Goal: Task Accomplishment & Management: Complete application form

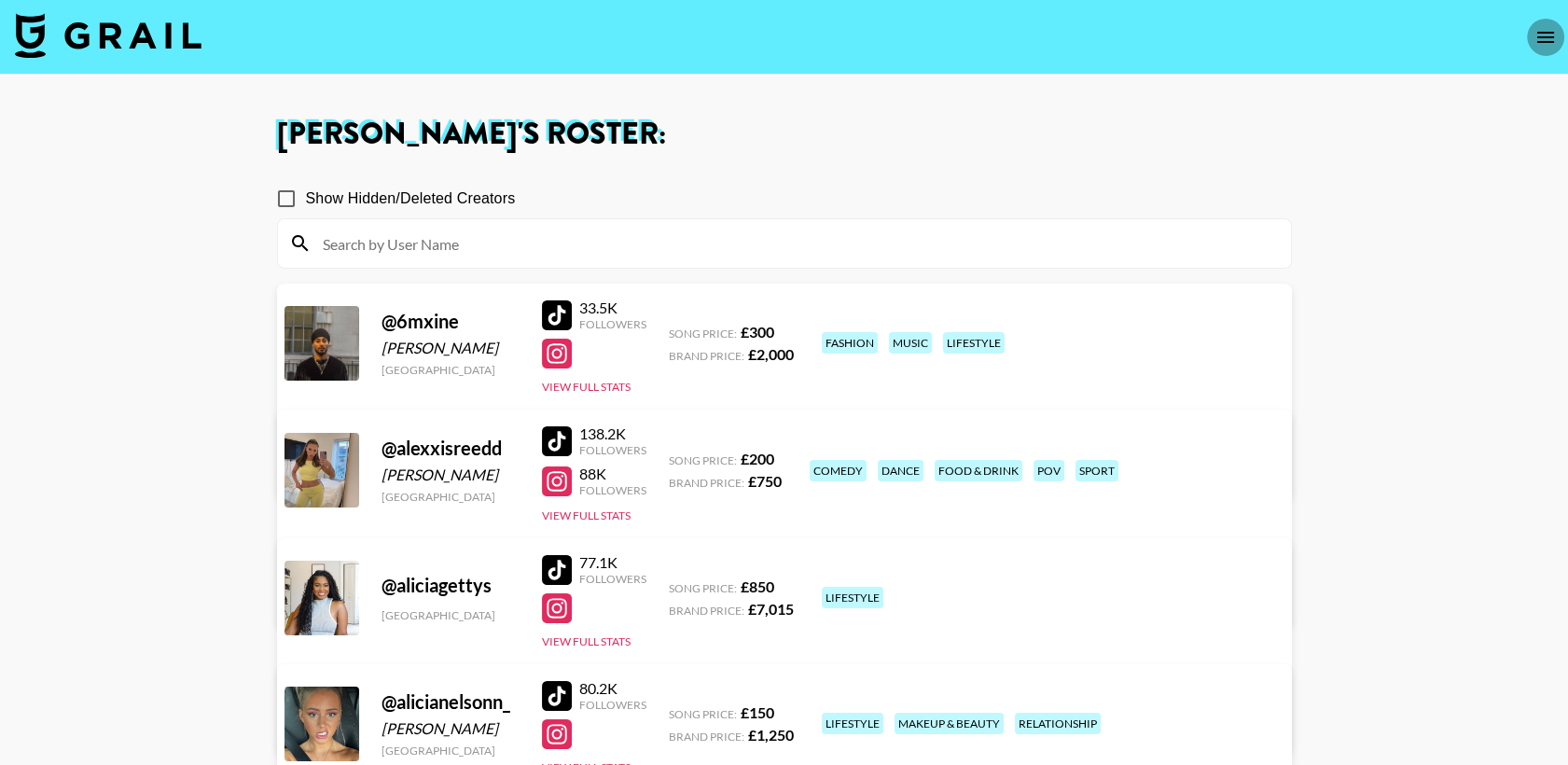
click at [1537, 45] on icon "open drawer" at bounding box center [1545, 37] width 22 height 22
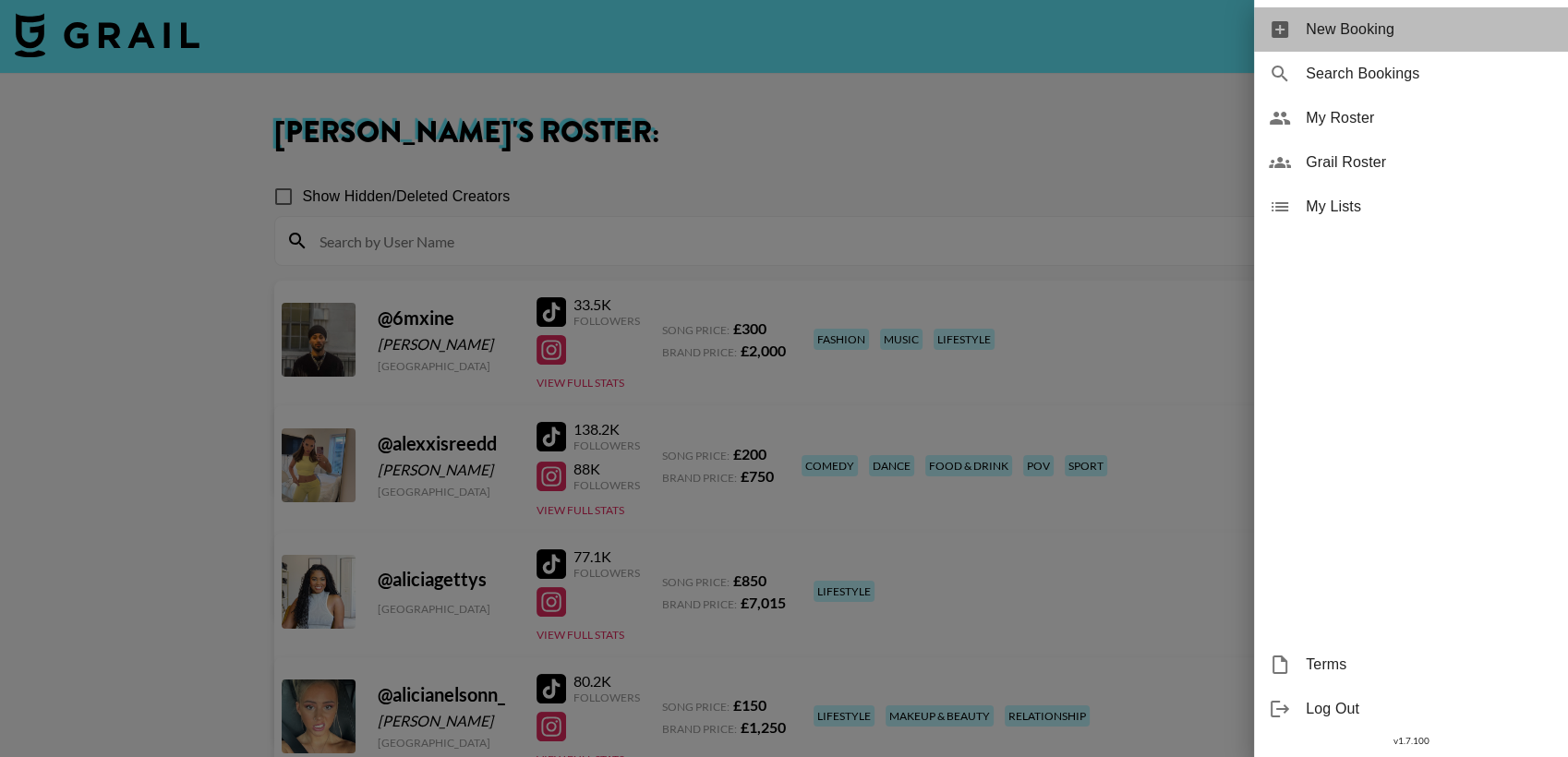
click at [1396, 36] on span "New Booking" at bounding box center [1429, 29] width 247 height 22
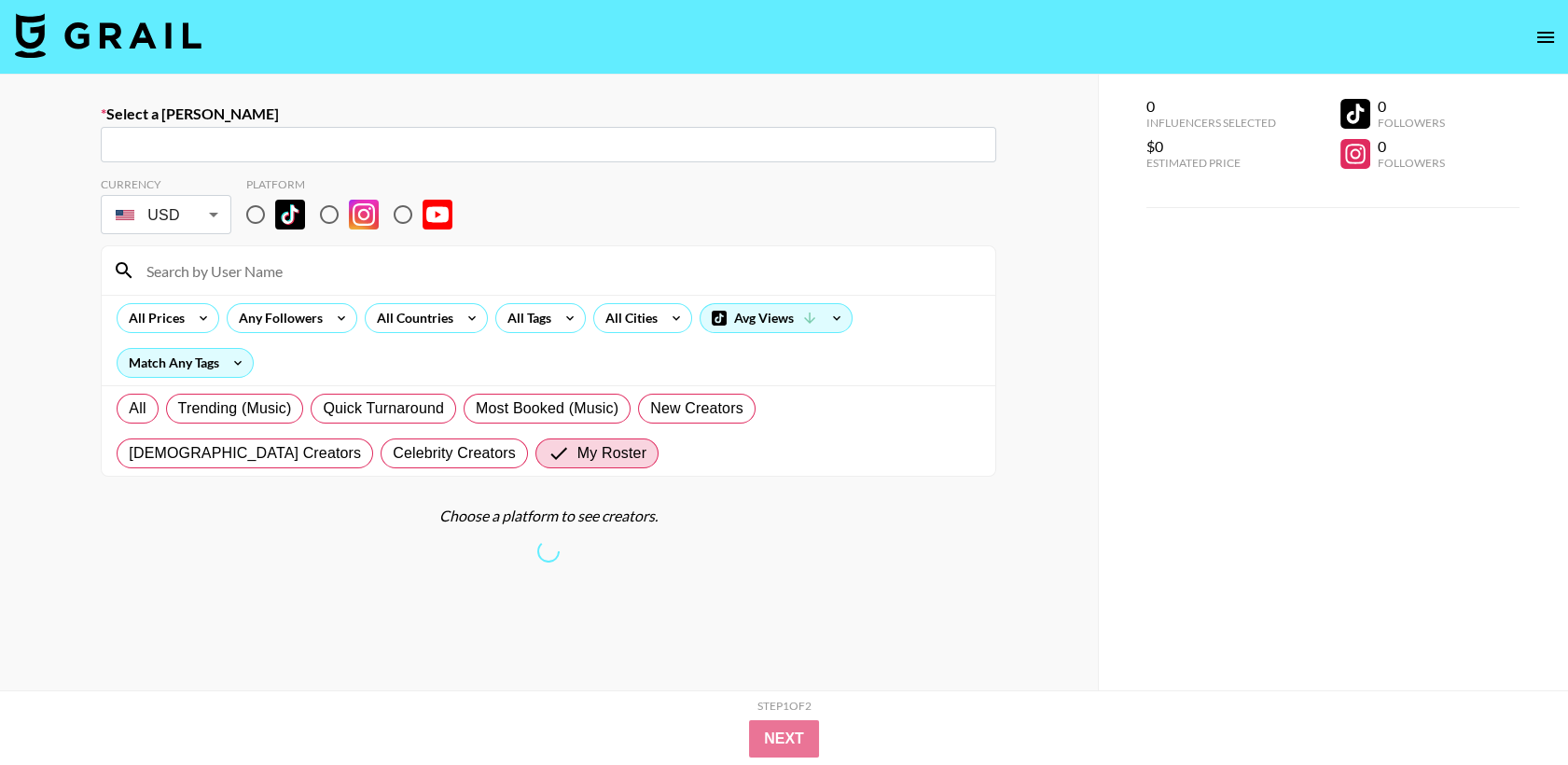
click at [334, 148] on input "text" at bounding box center [548, 145] width 873 height 22
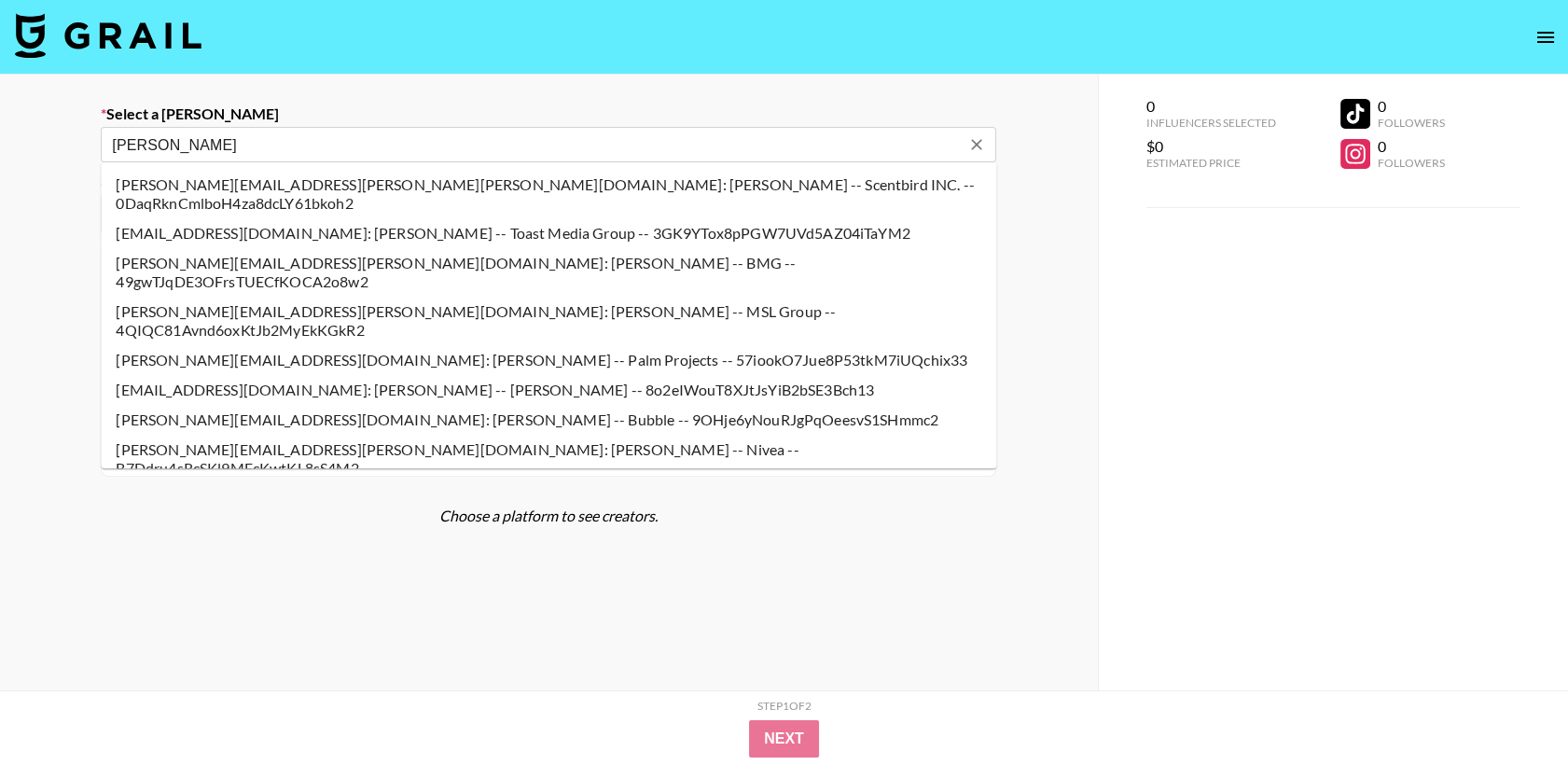
scroll to position [725, 0]
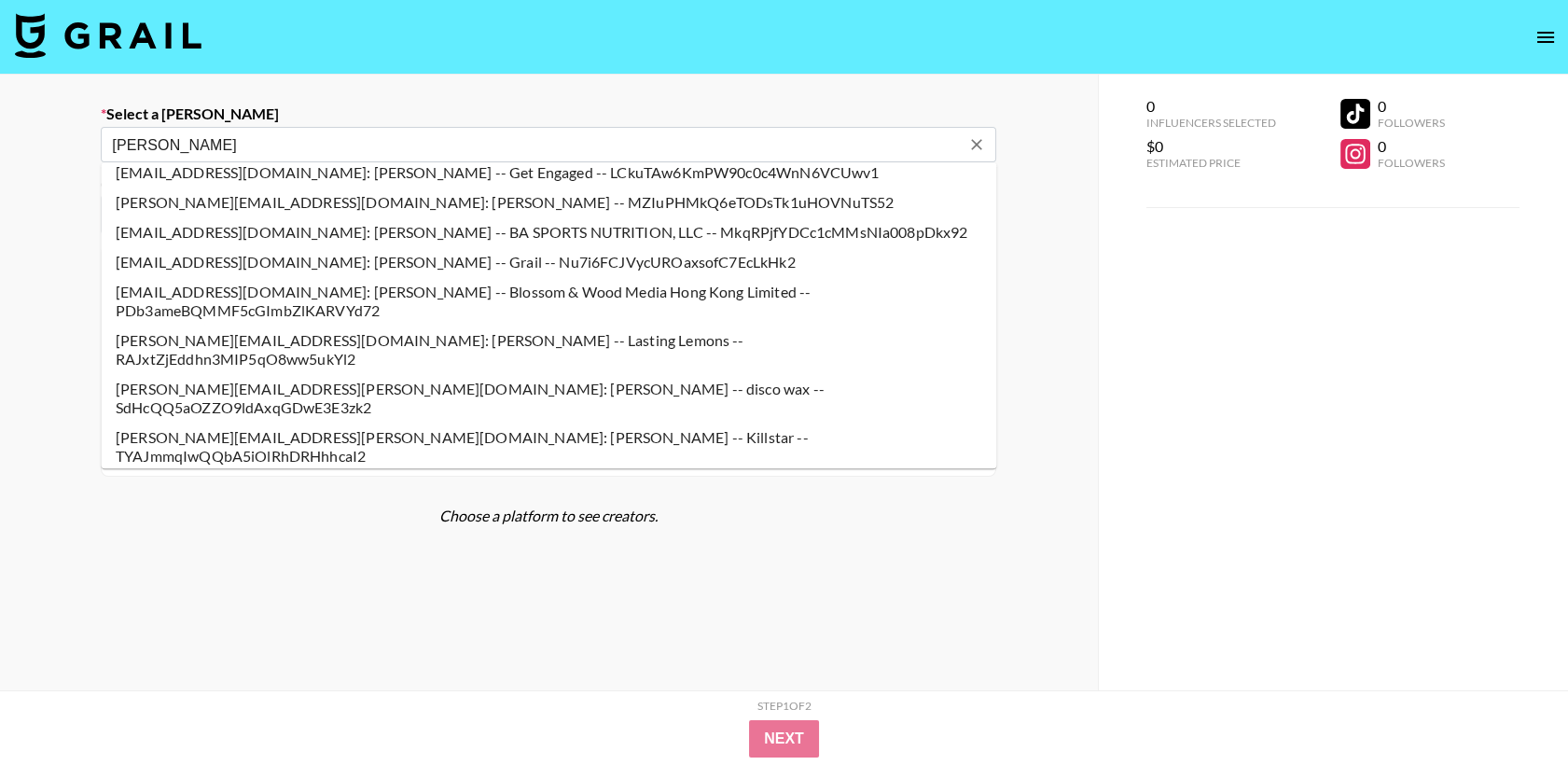
click at [265, 725] on li "[EMAIL_ADDRESS][DOMAIN_NAME]: [PERSON_NAME] -- Social Grid Network Limited -- b…" at bounding box center [548, 740] width 895 height 30
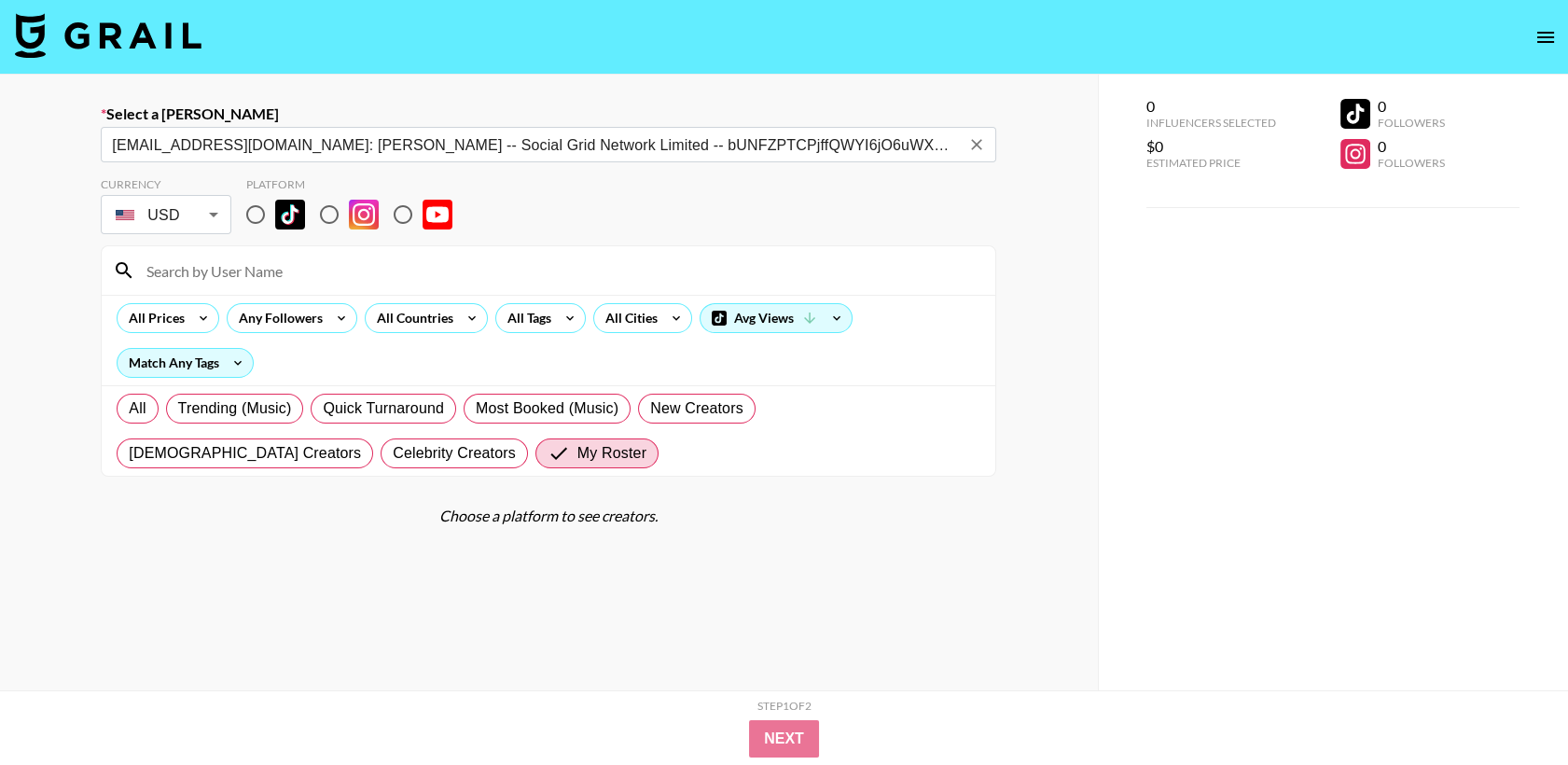
type input "[EMAIL_ADDRESS][DOMAIN_NAME]: [PERSON_NAME] -- Social Grid Network Limited -- b…"
click at [258, 220] on input "radio" at bounding box center [255, 214] width 39 height 39
radio input "true"
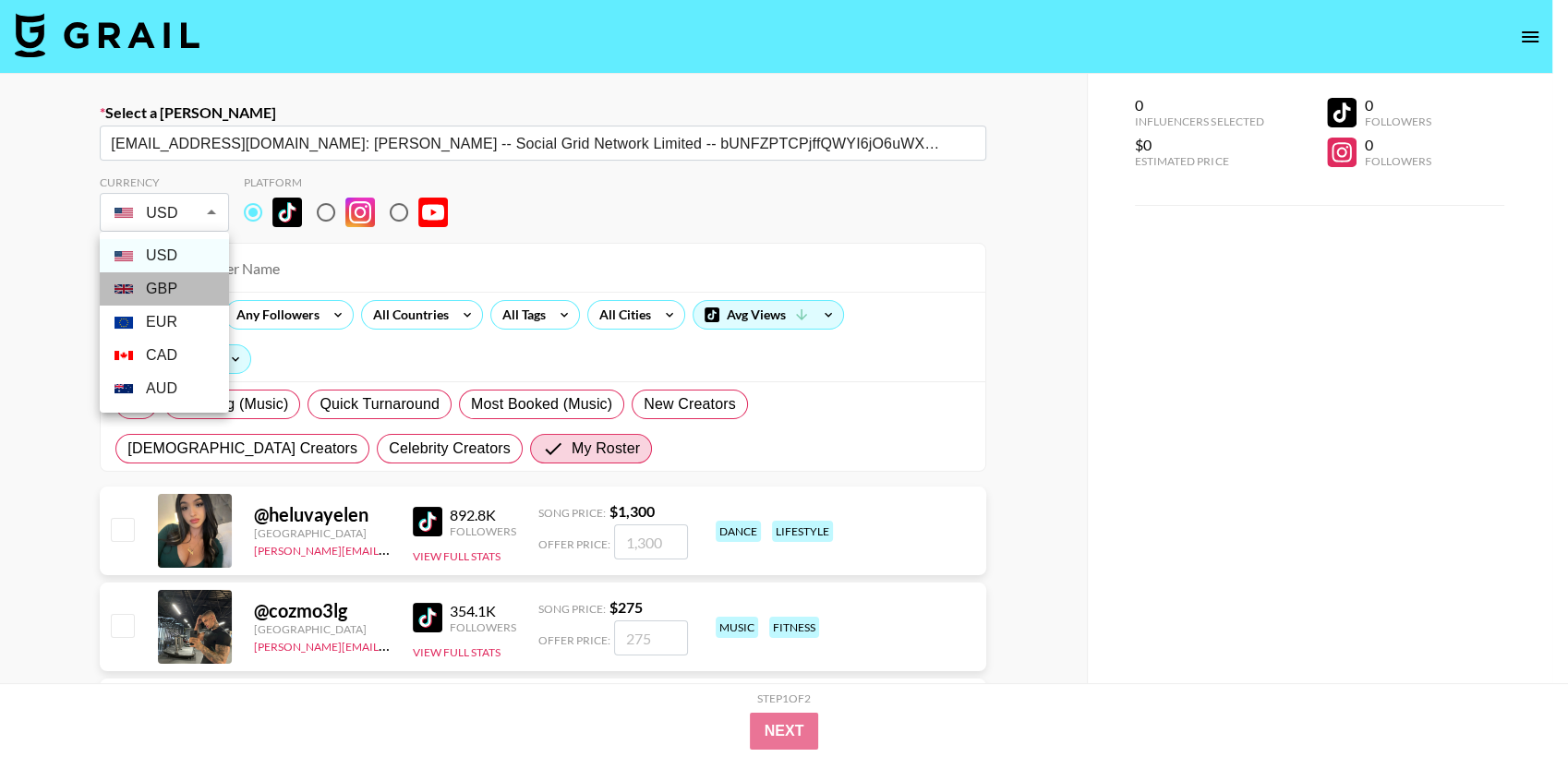
click at [189, 287] on li "GBP" at bounding box center [164, 288] width 129 height 33
type input "GBP"
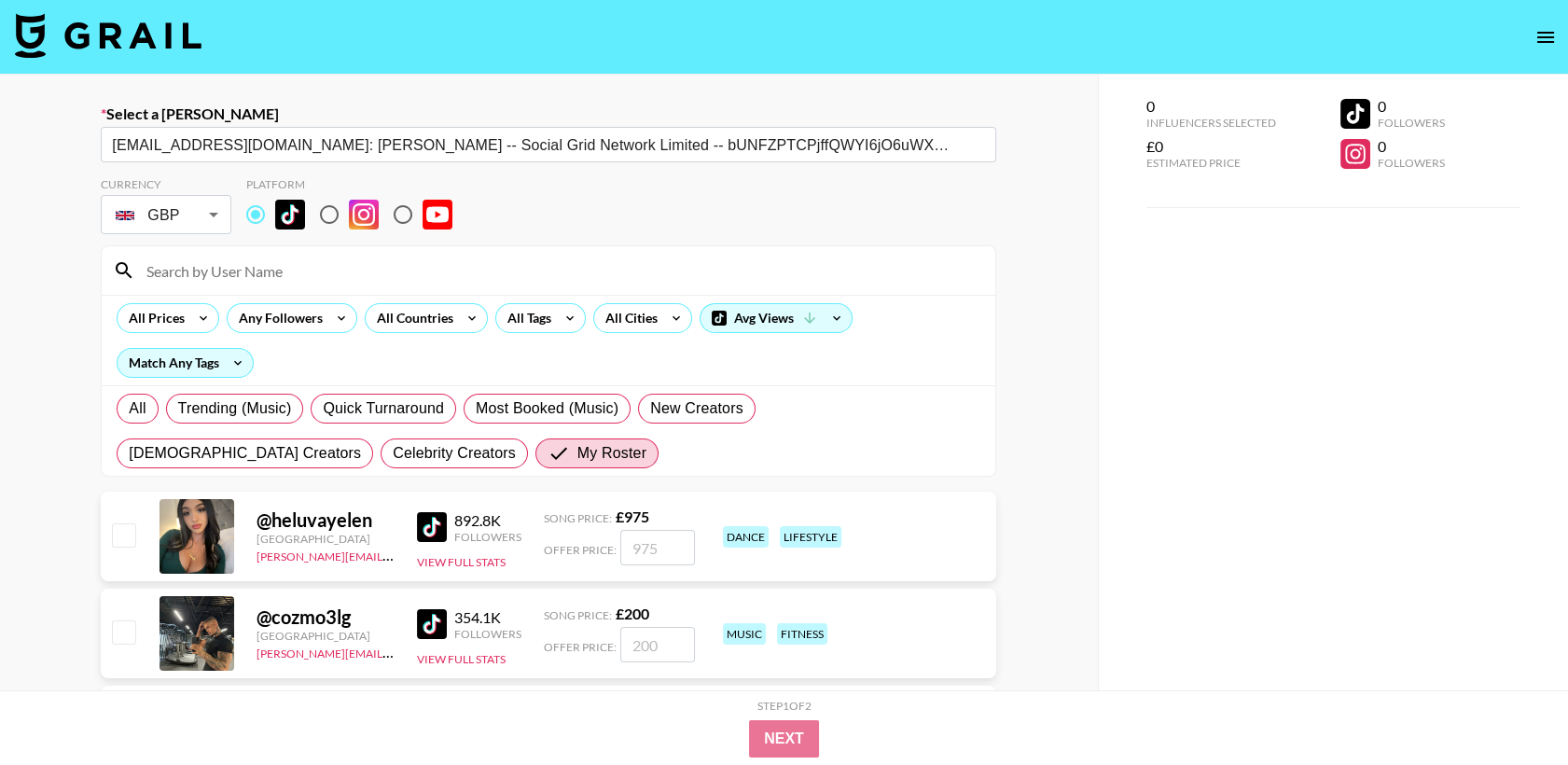
click at [213, 270] on input at bounding box center [560, 270] width 849 height 30
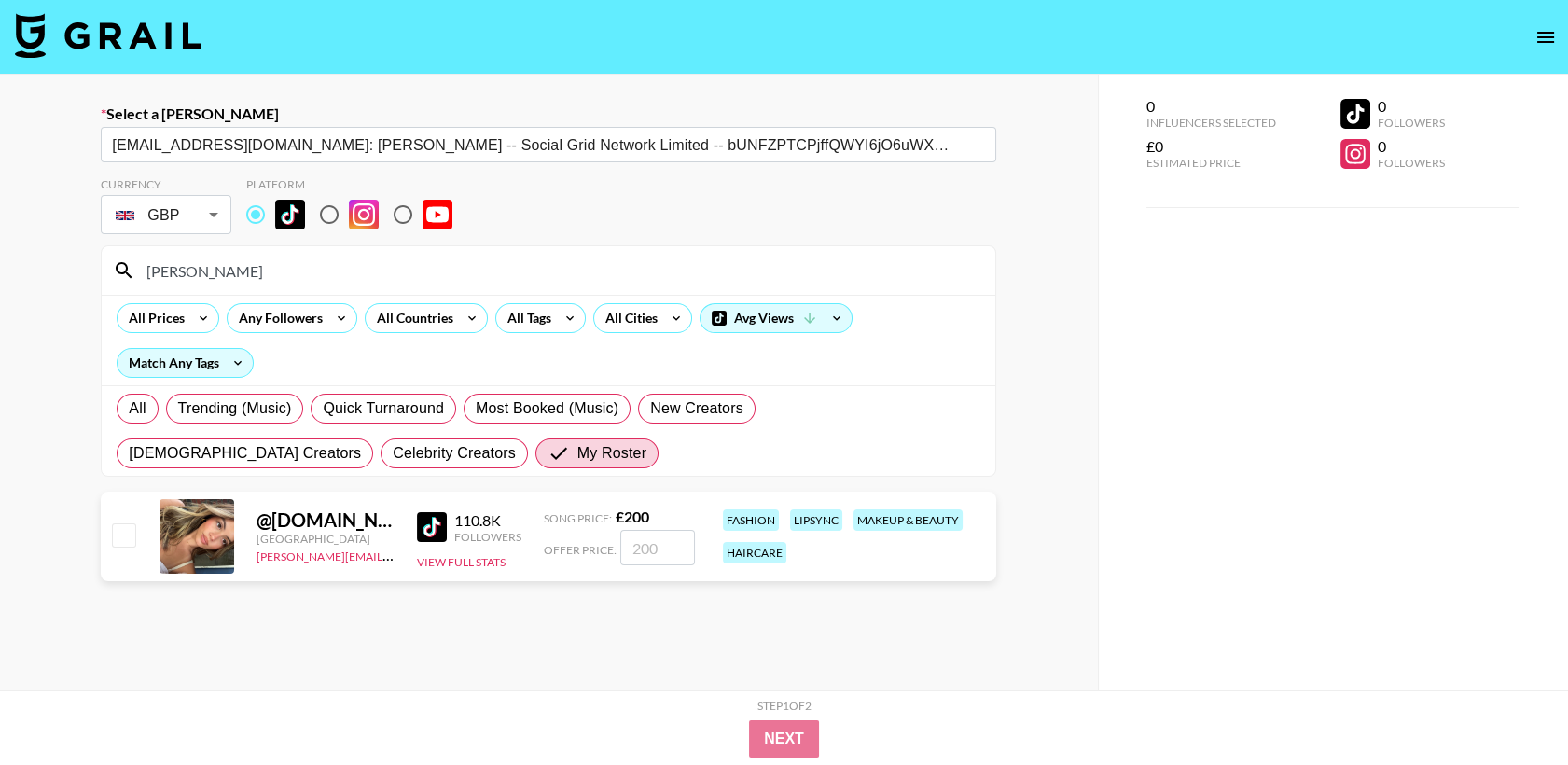
type input "[PERSON_NAME]"
click at [129, 536] on input "checkbox" at bounding box center [122, 534] width 22 height 22
checkbox input "true"
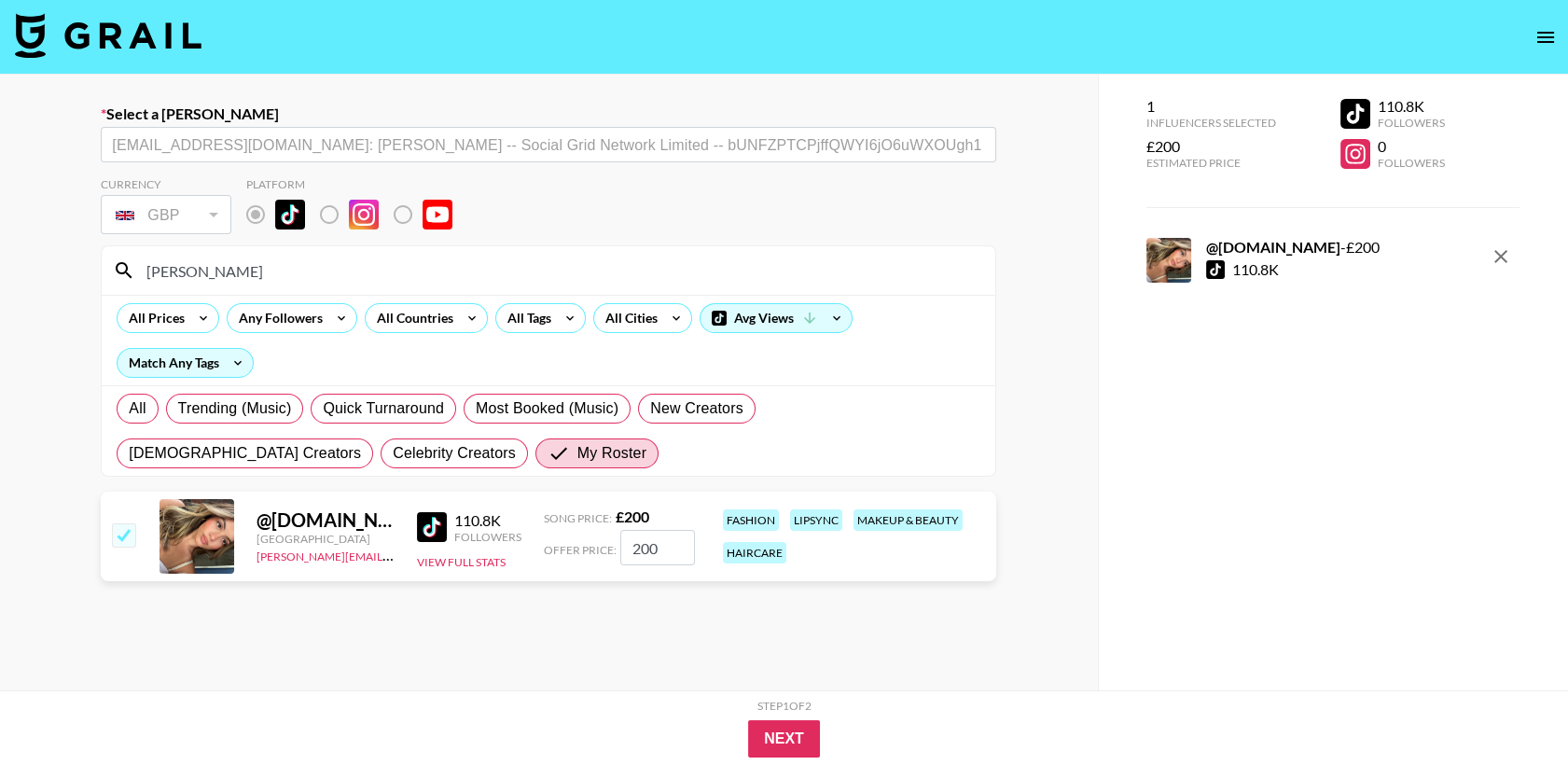
drag, startPoint x: 661, startPoint y: 543, endPoint x: 599, endPoint y: 552, distance: 62.6
click at [599, 552] on div "Offer Price: 200" at bounding box center [619, 548] width 151 height 35
type input "165"
click at [745, 615] on section "Currency GBP GBP ​ Platform [PERSON_NAME] All Prices Any Followers All Countrie…" at bounding box center [548, 470] width 895 height 615
click at [784, 746] on button "Next" at bounding box center [784, 739] width 71 height 37
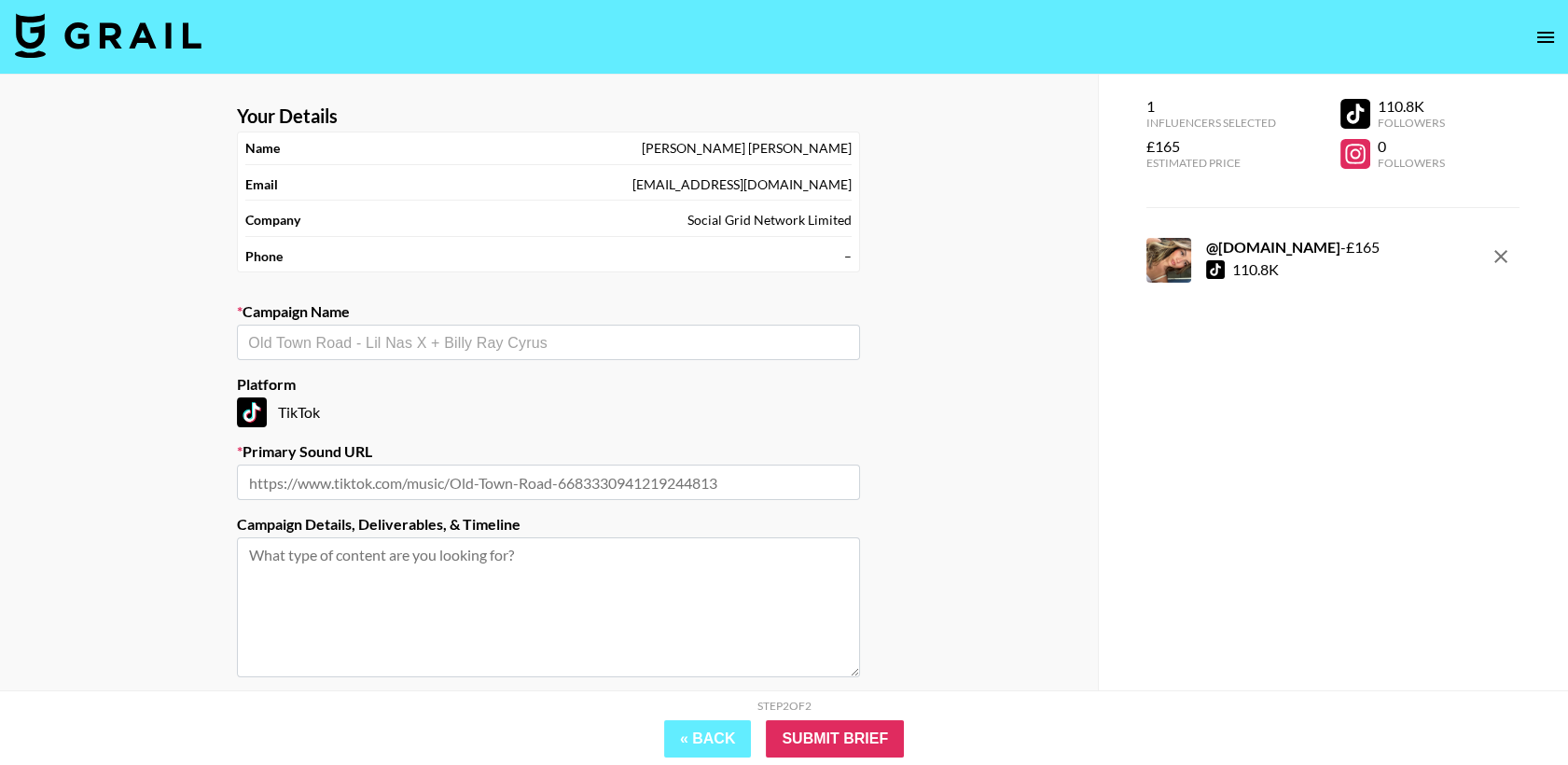
click at [462, 344] on input "text" at bounding box center [549, 342] width 601 height 22
click at [459, 383] on li "Add New Campaign: "There It Goes - [PERSON_NAME]"" at bounding box center [548, 382] width 623 height 30
type input "There It Goes - [PERSON_NAME]"
click at [465, 480] on input "text" at bounding box center [548, 482] width 623 height 35
type input "[URL][DOMAIN_NAME]"
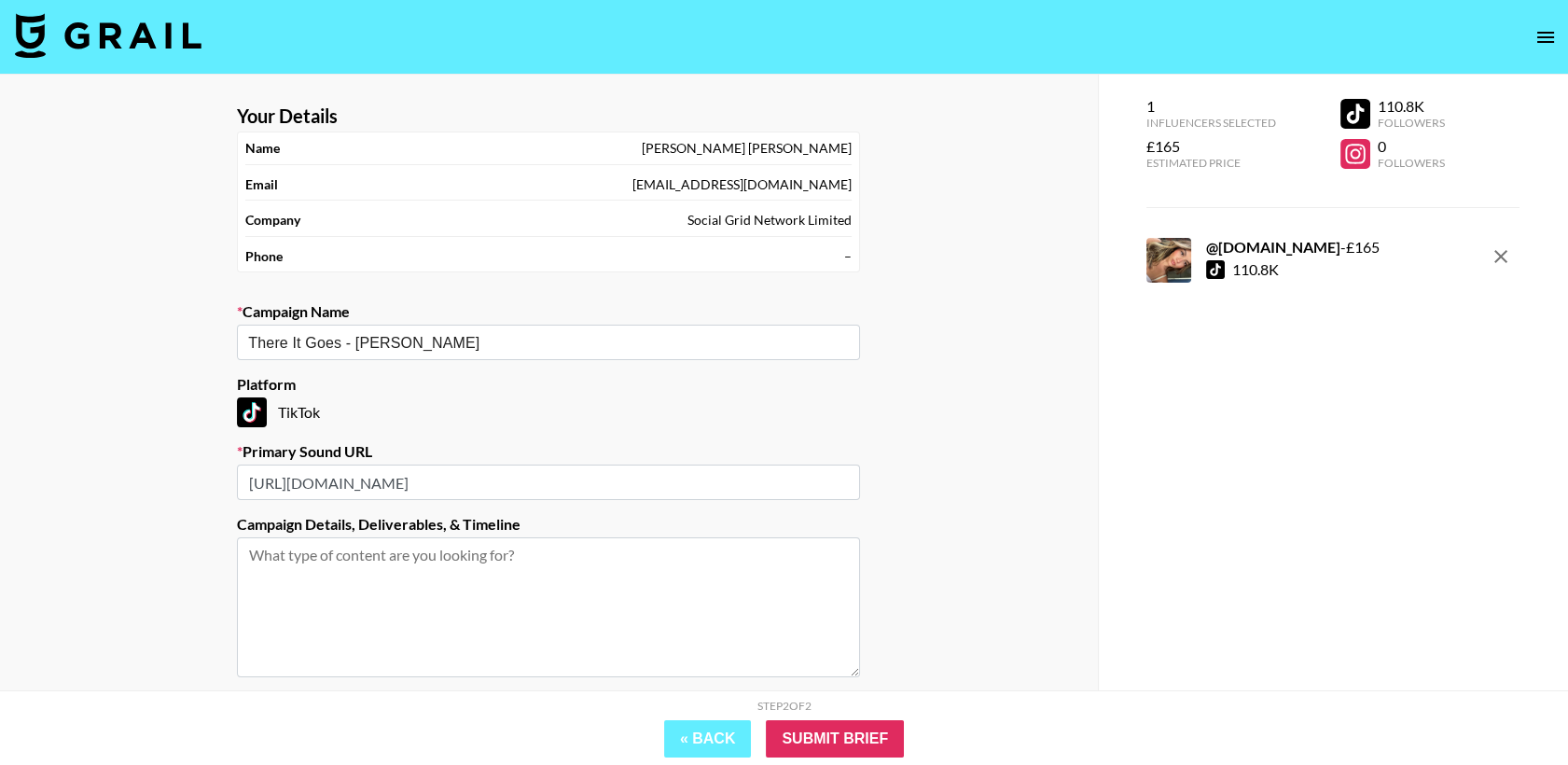
click at [611, 399] on div "TikTok" at bounding box center [548, 412] width 623 height 30
click at [808, 743] on input "Submit Brief" at bounding box center [834, 739] width 138 height 37
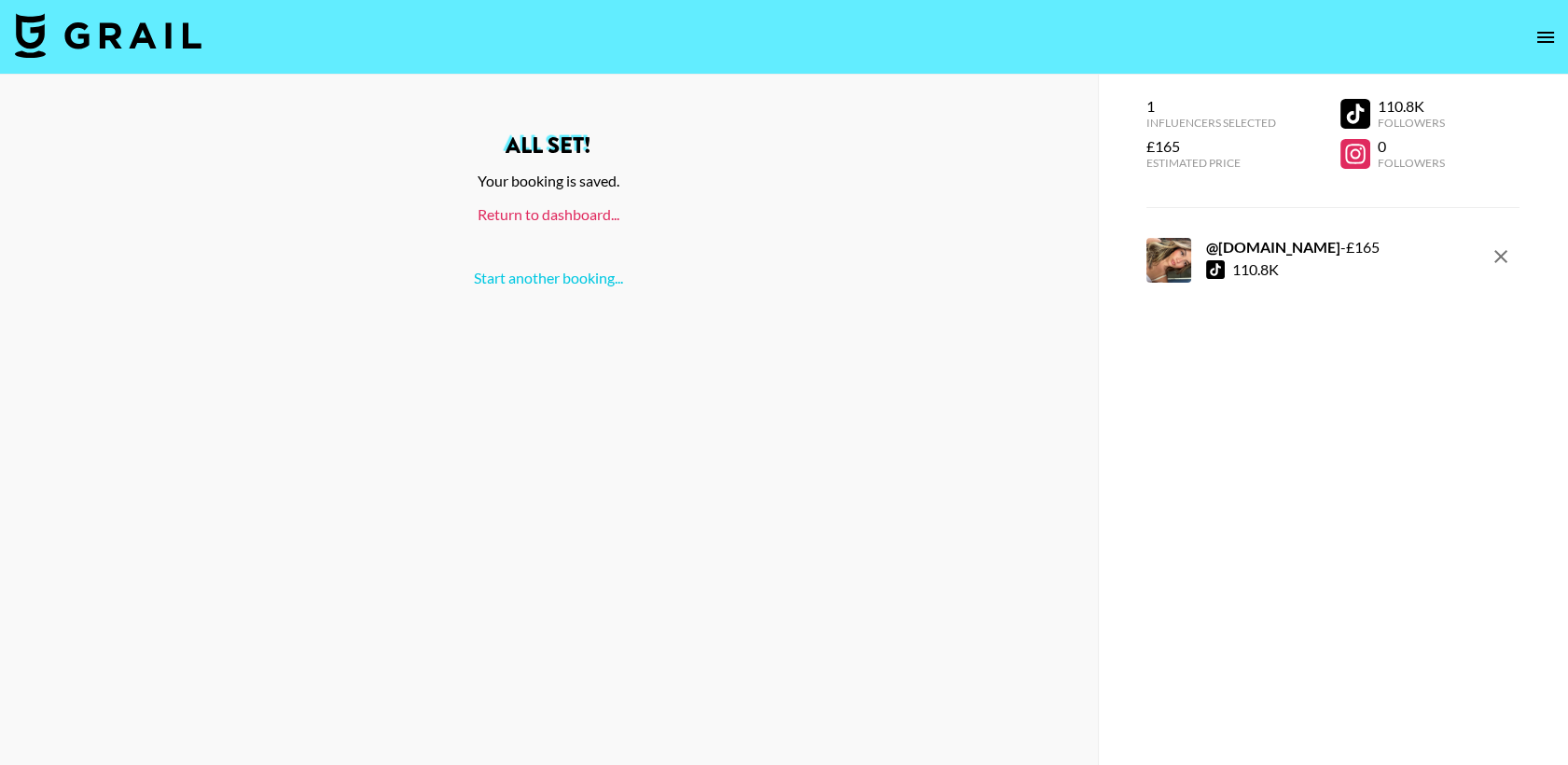
click at [577, 223] on link "Return to dashboard..." at bounding box center [548, 214] width 142 height 18
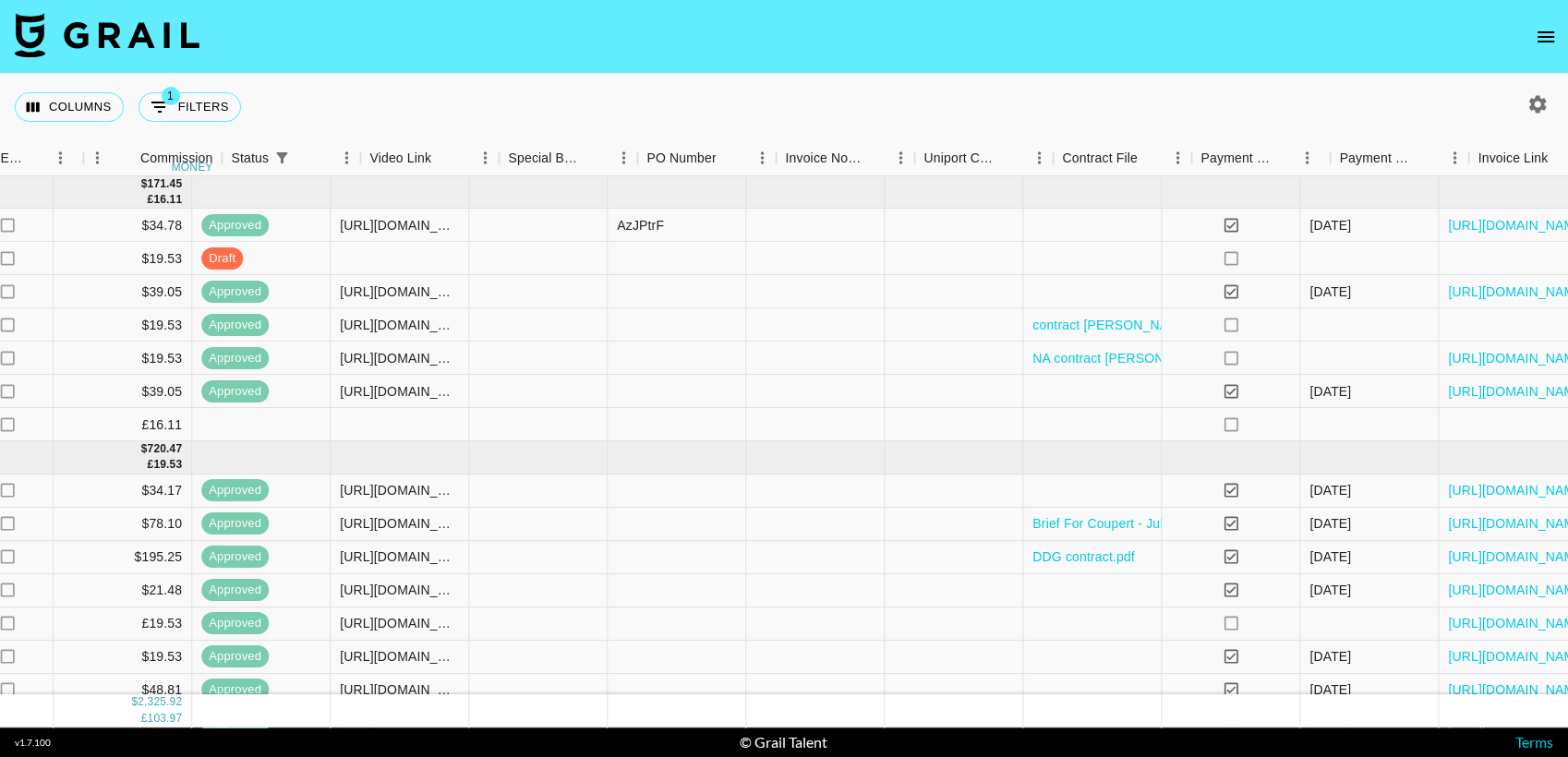
scroll to position [0, 1514]
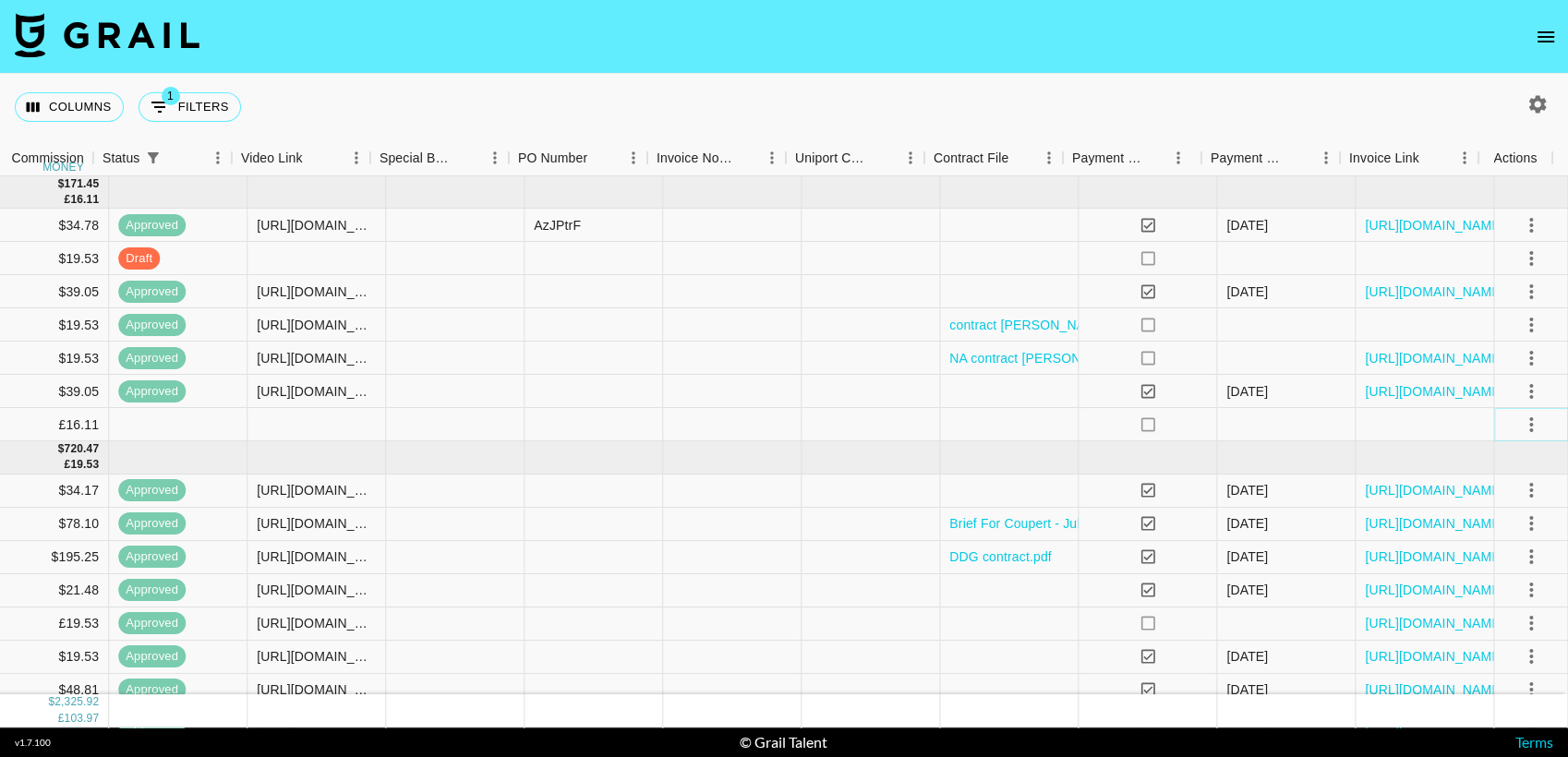
click at [1520, 417] on icon "select merge strategy" at bounding box center [1530, 424] width 22 height 22
click at [1486, 460] on li "Confirm" at bounding box center [1509, 463] width 120 height 33
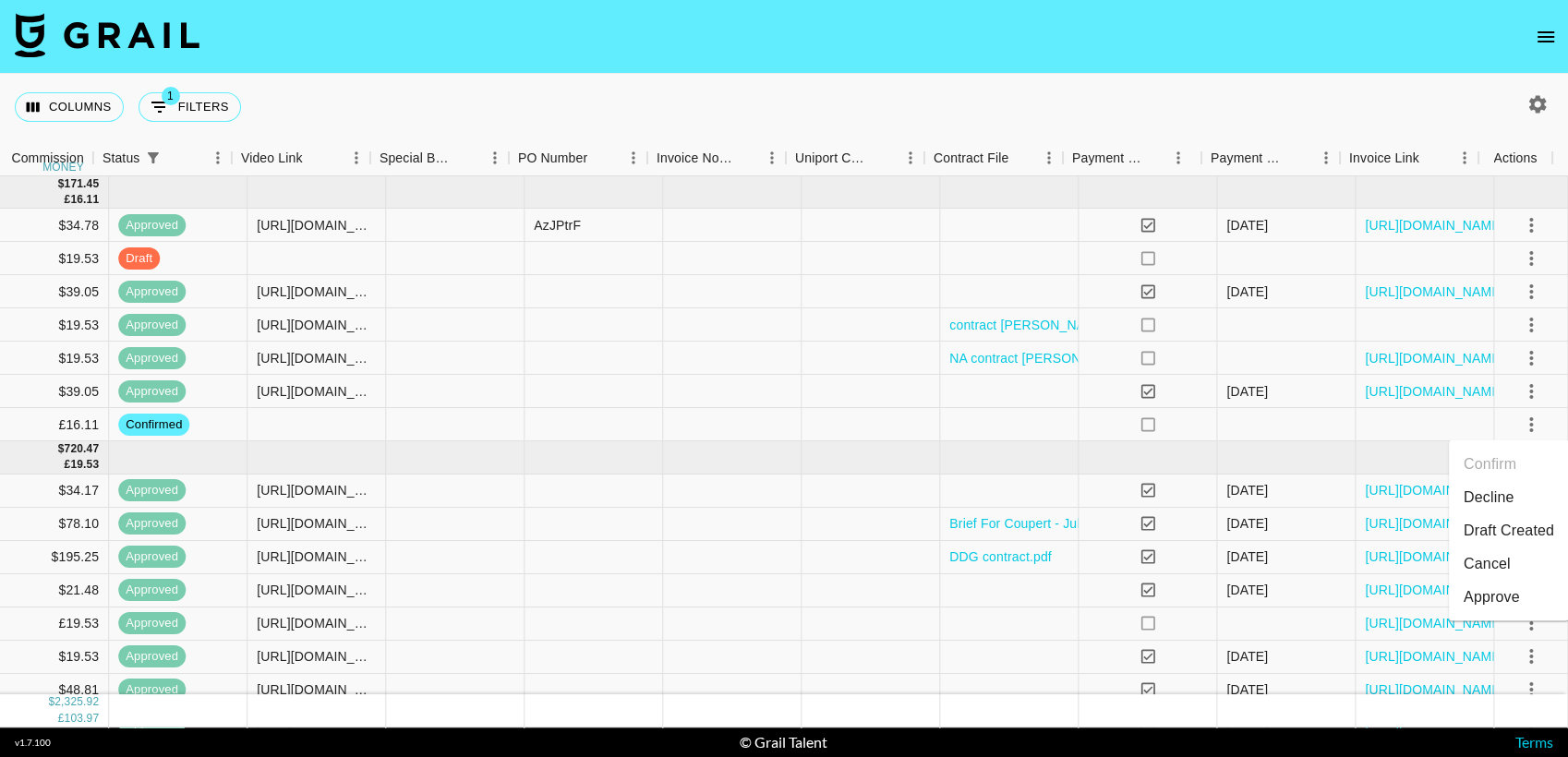
click at [1157, 97] on div "Columns 1 Filters + Booking" at bounding box center [784, 106] width 1568 height 67
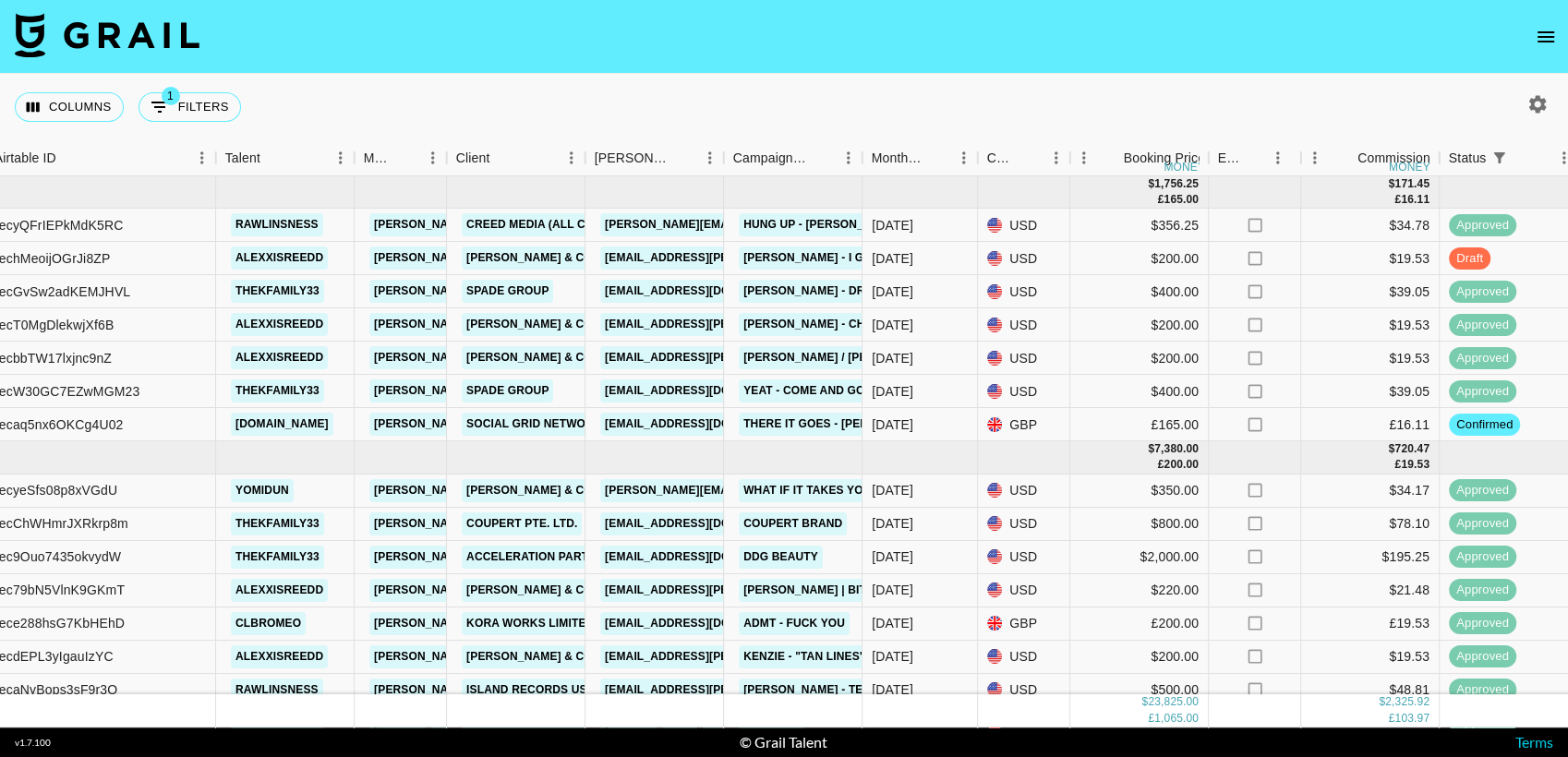
scroll to position [0, 169]
